Goal: Task Accomplishment & Management: Complete application form

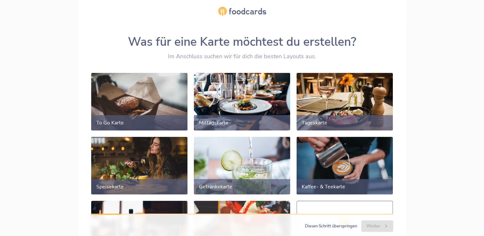
scroll to position [50, 0]
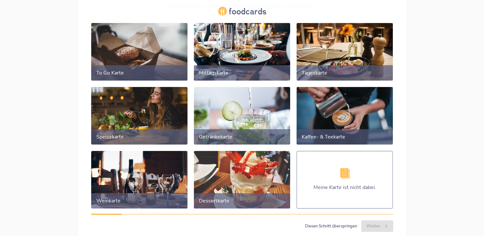
click at [159, 118] on div at bounding box center [139, 115] width 101 height 60
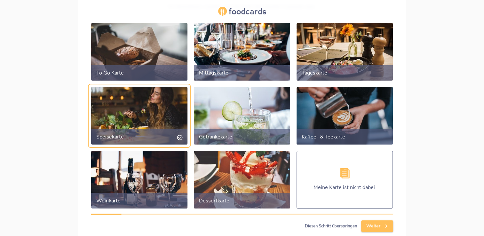
click at [127, 170] on div at bounding box center [139, 179] width 101 height 60
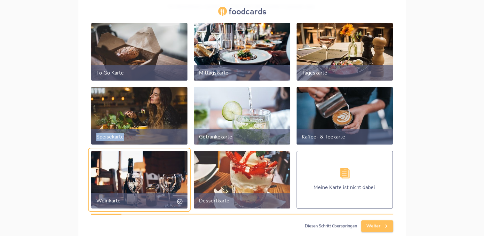
drag, startPoint x: 160, startPoint y: 118, endPoint x: 163, endPoint y: 142, distance: 23.9
click at [163, 142] on div "Speisekarte" at bounding box center [139, 116] width 96 height 58
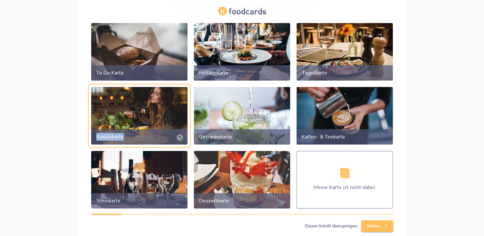
click at [163, 142] on li "Speisekarte" at bounding box center [139, 116] width 103 height 64
click at [376, 229] on span "Weiter" at bounding box center [377, 226] width 22 height 8
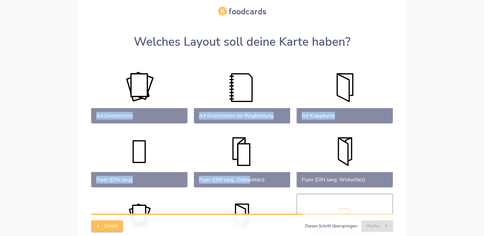
drag, startPoint x: 251, startPoint y: 174, endPoint x: 173, endPoint y: 106, distance: 103.6
click at [173, 106] on ul "A4 Einzelseiten A4 Einzelseiten für Ringbindung A4 Klappkarte Flyer (DIN lang) …" at bounding box center [242, 159] width 309 height 192
click at [77, 100] on div "Welches Layout soll deine Karte haben? A4 Einzelseiten A4 Einzelseiten für Ring…" at bounding box center [242, 143] width 484 height 287
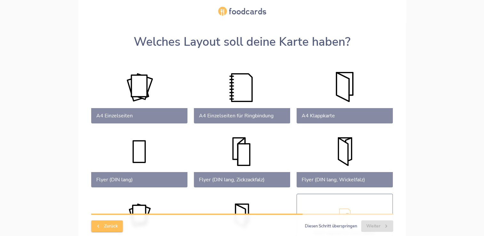
click at [353, 76] on div at bounding box center [344, 95] width 101 height 60
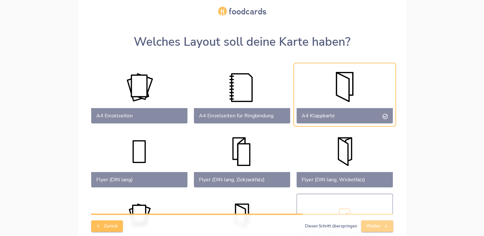
click at [373, 227] on span "Weiter" at bounding box center [377, 226] width 22 height 8
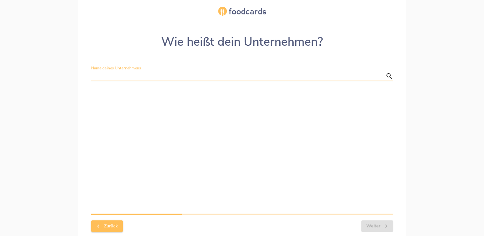
click at [195, 74] on input "Name deines Unternehmens" at bounding box center [237, 76] width 292 height 10
type input "San Marco"
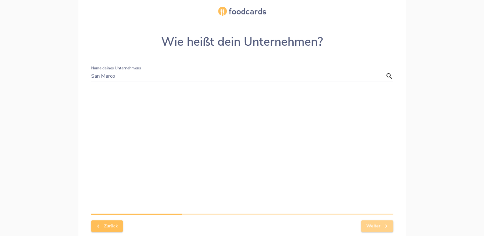
click at [383, 223] on icon "button" at bounding box center [386, 226] width 6 height 6
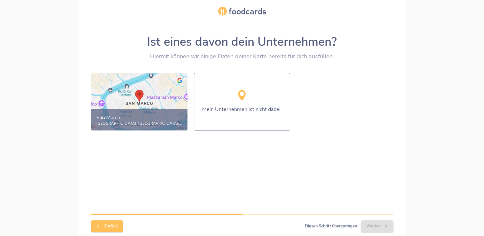
click at [318, 229] on span "Diesen Schritt überspringen" at bounding box center [331, 226] width 52 height 7
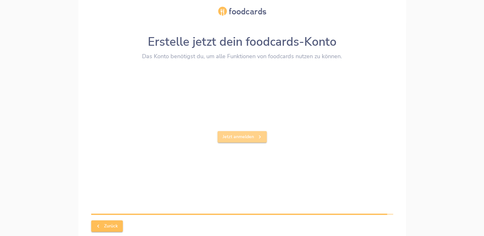
click at [248, 140] on span "Jetzt anmelden" at bounding box center [242, 137] width 39 height 8
click at [104, 224] on span "Zurück" at bounding box center [106, 226] width 21 height 8
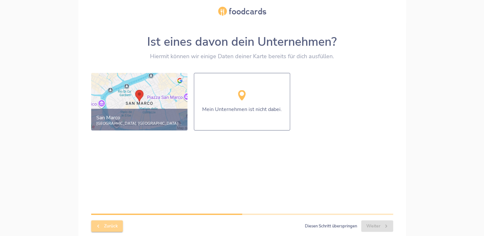
click at [97, 224] on icon "button" at bounding box center [98, 226] width 6 height 6
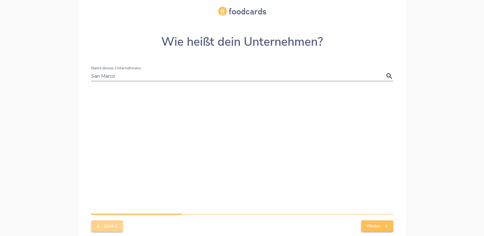
click at [100, 227] on icon "button" at bounding box center [98, 226] width 6 height 6
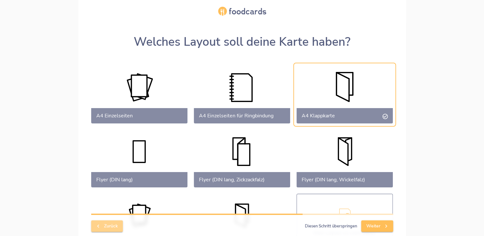
click at [100, 227] on icon "button" at bounding box center [98, 226] width 6 height 6
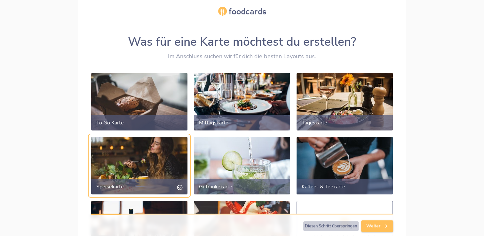
drag, startPoint x: 342, startPoint y: 228, endPoint x: 345, endPoint y: 223, distance: 5.1
click at [345, 223] on span "Diesen Schritt überspringen" at bounding box center [331, 226] width 52 height 7
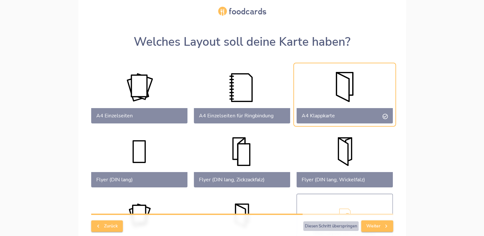
click at [334, 227] on span "Diesen Schritt überspringen" at bounding box center [331, 226] width 52 height 7
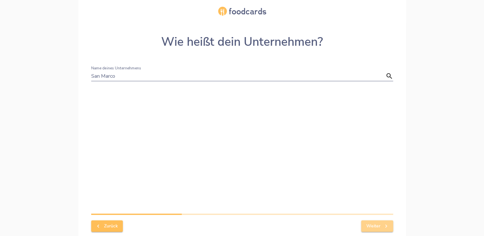
click at [380, 226] on span "Weiter" at bounding box center [377, 226] width 22 height 8
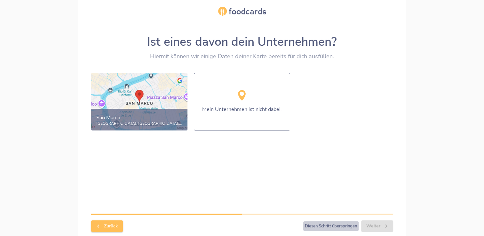
click at [327, 222] on button "Diesen Schritt überspringen Überspringen" at bounding box center [330, 226] width 55 height 10
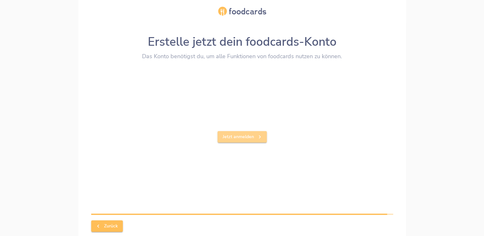
click at [236, 132] on button "Jetzt anmelden" at bounding box center [242, 137] width 49 height 12
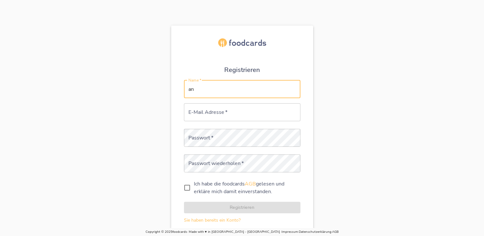
type input "a"
click at [206, 88] on input "[EMAIL_ADDRESS][DOMAIN_NAME]" at bounding box center [242, 89] width 116 height 18
type input "[EMAIL_ADDRESS][DOMAIN_NAME]"
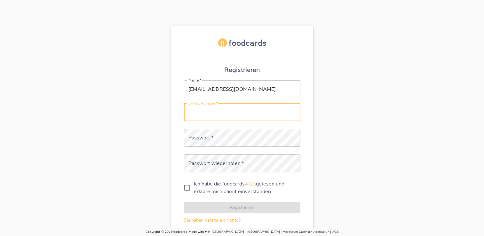
click at [226, 116] on input "E-Mail Adresse   *" at bounding box center [242, 112] width 116 height 18
paste input "[EMAIL_ADDRESS][DOMAIN_NAME]"
type input "[EMAIL_ADDRESS][DOMAIN_NAME]"
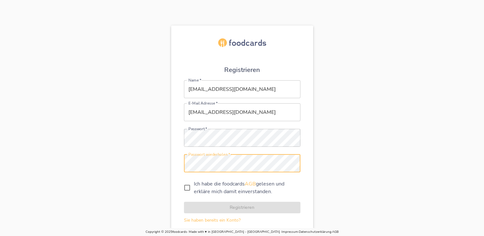
click at [145, 162] on div "Registrieren Name   * [EMAIL_ADDRESS][DOMAIN_NAME] Name * E-Mail Adresse   * [E…" at bounding box center [242, 154] width 484 height 256
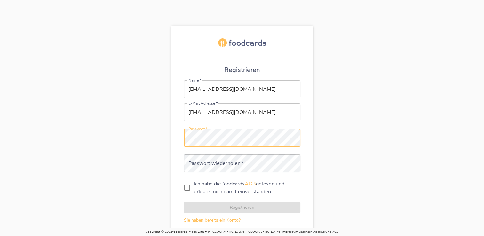
click at [174, 155] on div "Registrieren Name   * [EMAIL_ADDRESS][DOMAIN_NAME] Name * E-Mail Adresse   * [E…" at bounding box center [242, 131] width 142 height 211
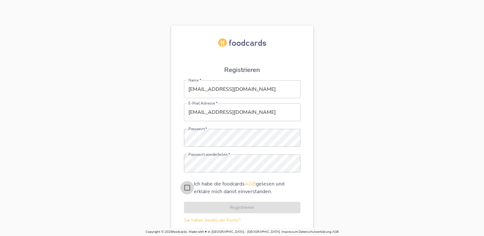
drag, startPoint x: 185, startPoint y: 185, endPoint x: 217, endPoint y: 201, distance: 36.2
click at [217, 201] on form "Name   * [EMAIL_ADDRESS][DOMAIN_NAME] Name * E-Mail Adresse   * [EMAIL_ADDRESS]…" at bounding box center [242, 152] width 116 height 144
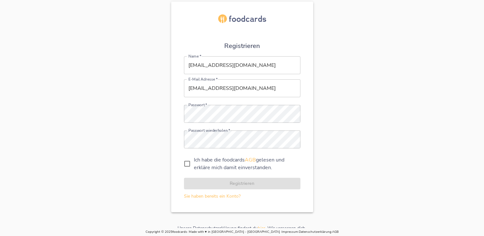
scroll to position [24, 0]
click at [189, 169] on input "Ich habe die foodcards AGB gelesen und erkläre mich damit einverstanden." at bounding box center [187, 163] width 13 height 13
checkbox input "true"
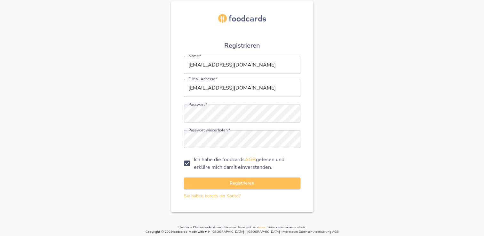
click at [212, 178] on button "Registrieren" at bounding box center [242, 184] width 116 height 12
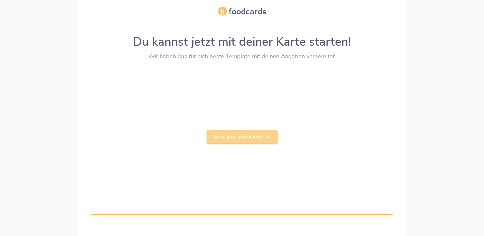
click at [272, 133] on link "Karte jetzt bearbeiten!" at bounding box center [242, 136] width 71 height 13
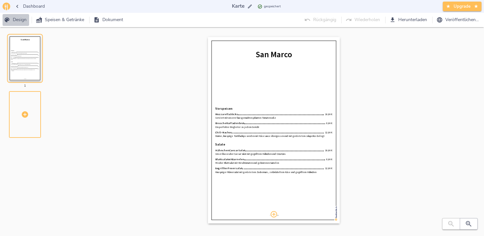
click at [22, 15] on button "Design" at bounding box center [16, 20] width 27 height 12
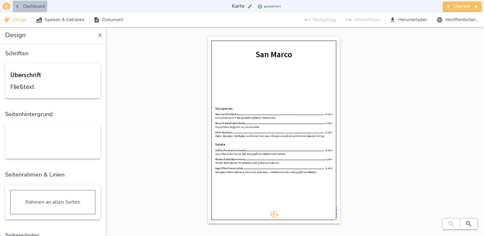
click at [17, 7] on icon "button" at bounding box center [17, 6] width 6 height 6
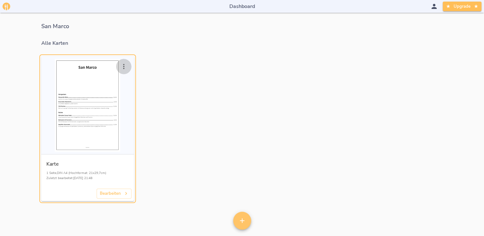
click at [124, 66] on icon "button" at bounding box center [124, 67] width 8 height 8
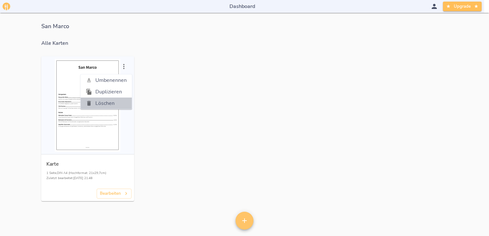
click at [113, 105] on span "Löschen" at bounding box center [110, 104] width 31 height 8
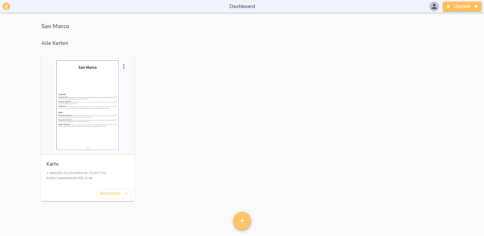
click at [432, 6] on icon "button" at bounding box center [434, 7] width 8 height 8
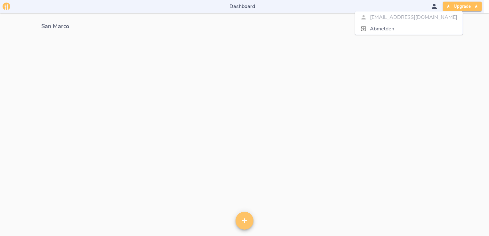
click at [8, 10] on div at bounding box center [244, 118] width 489 height 236
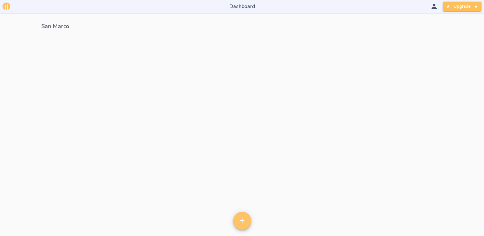
click at [432, 11] on div "Upgrade" at bounding box center [456, 7] width 52 height 10
click at [435, 7] on icon "button" at bounding box center [434, 7] width 8 height 8
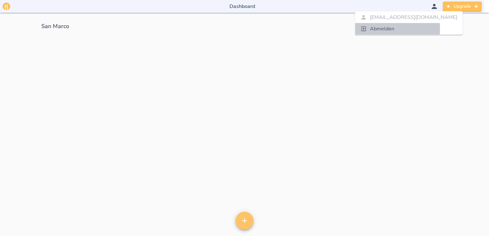
click at [382, 29] on span "Abmelden" at bounding box center [413, 29] width 87 height 8
